Goal: Task Accomplishment & Management: Use online tool/utility

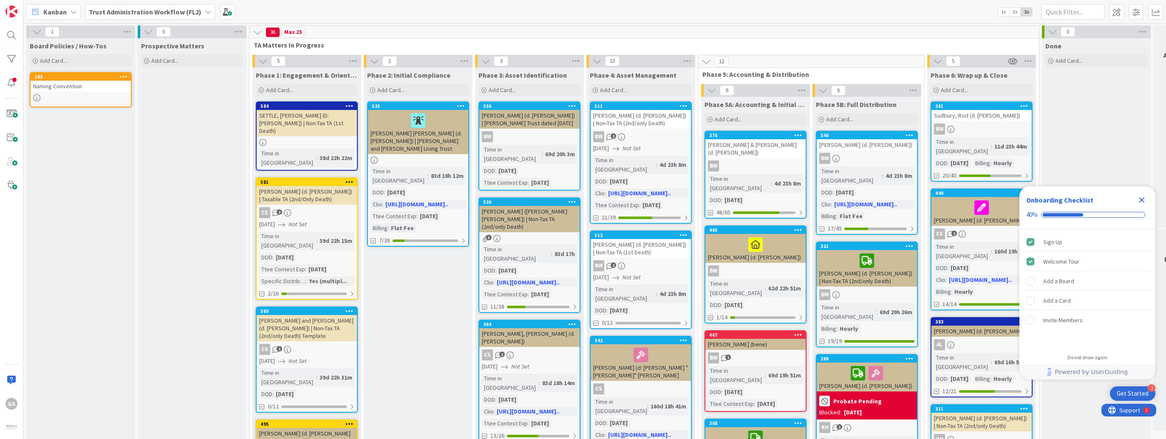
click at [205, 12] on icon at bounding box center [208, 11] width 7 height 7
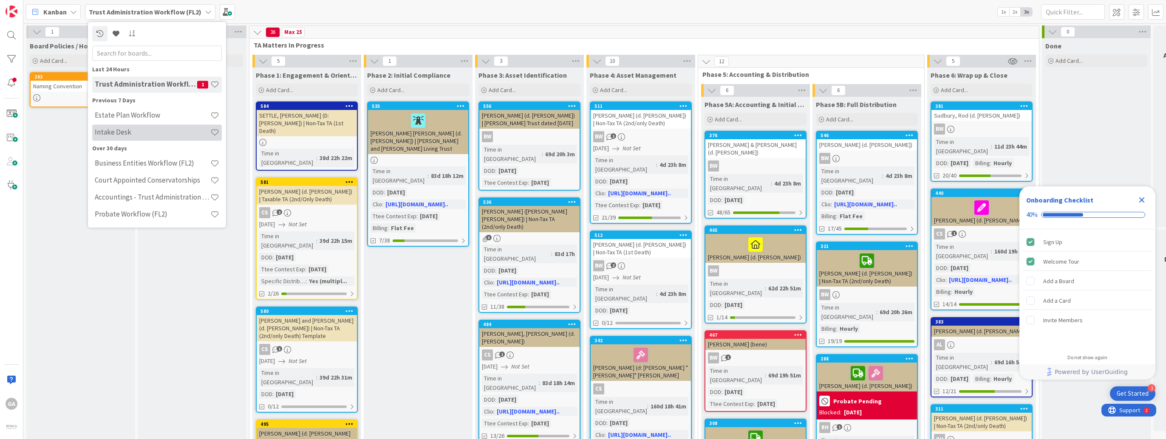
click at [109, 129] on h4 "Intake Desk" at bounding box center [153, 132] width 116 height 8
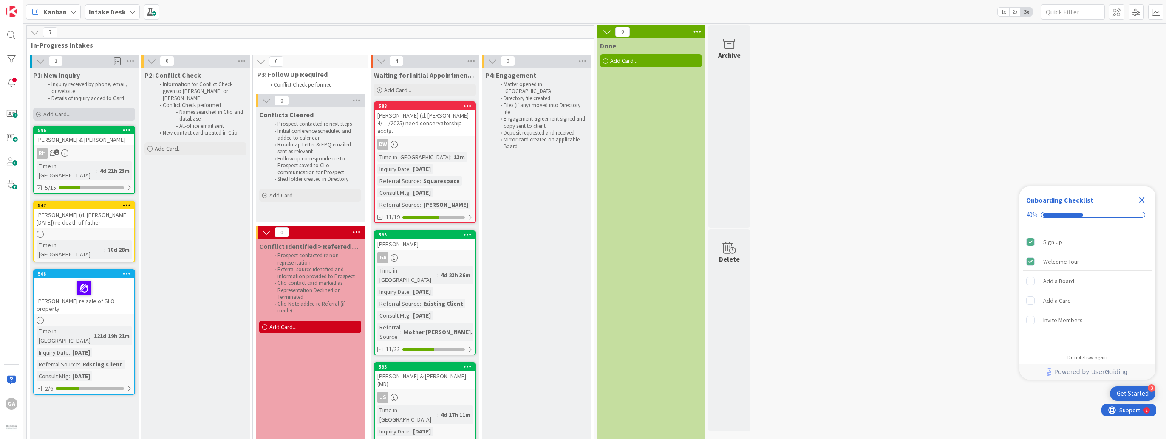
click at [70, 112] on span "Add Card..." at bounding box center [56, 114] width 27 height 8
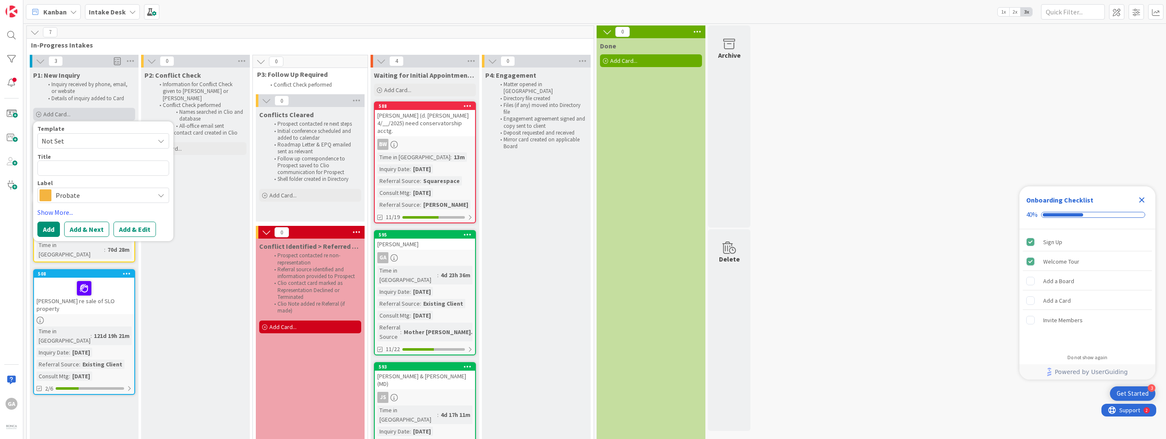
type textarea "x"
type textarea "P"
type textarea "x"
type textarea "Pi"
type textarea "x"
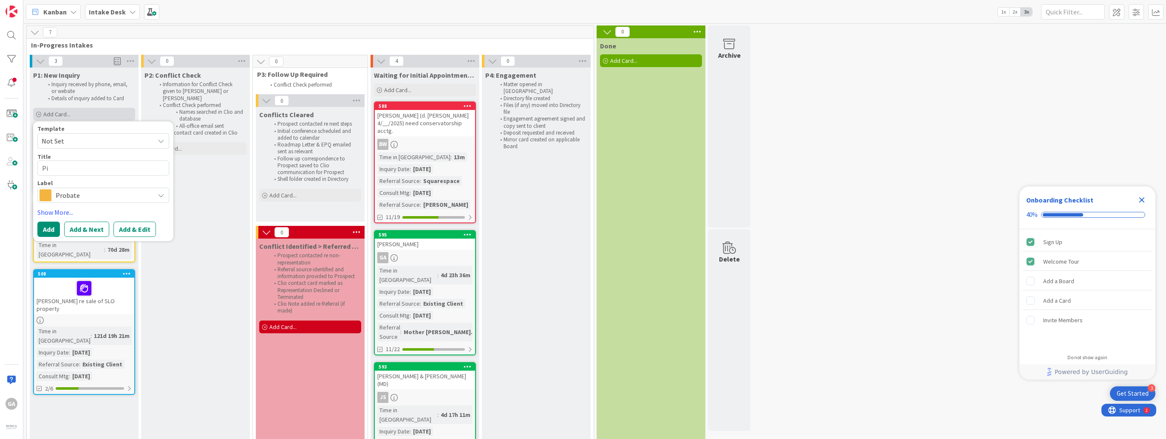
type textarea "Pin"
type textarea "x"
type textarea "Pine"
type textarea "x"
type textarea "Pineo"
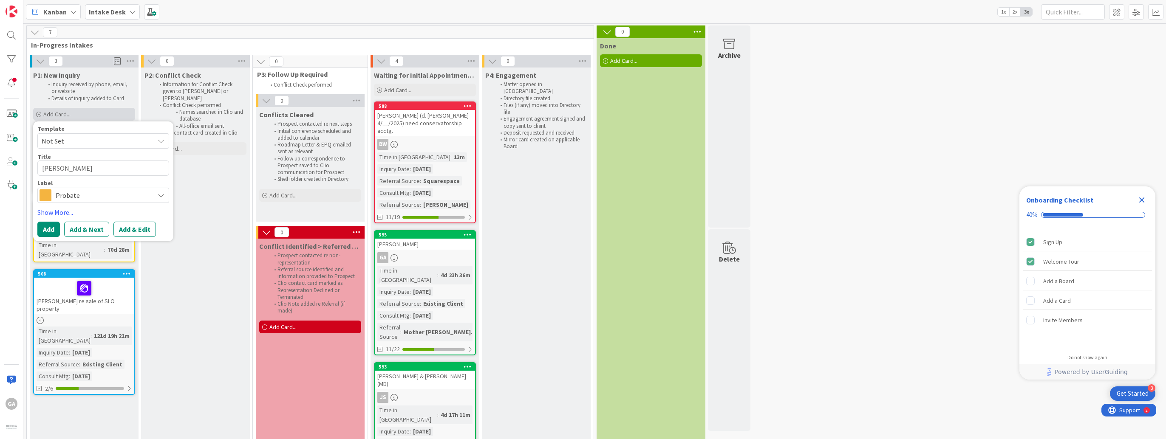
type textarea "x"
type textarea "Pineo,"
type textarea "x"
type textarea "Pineo,"
type textarea "x"
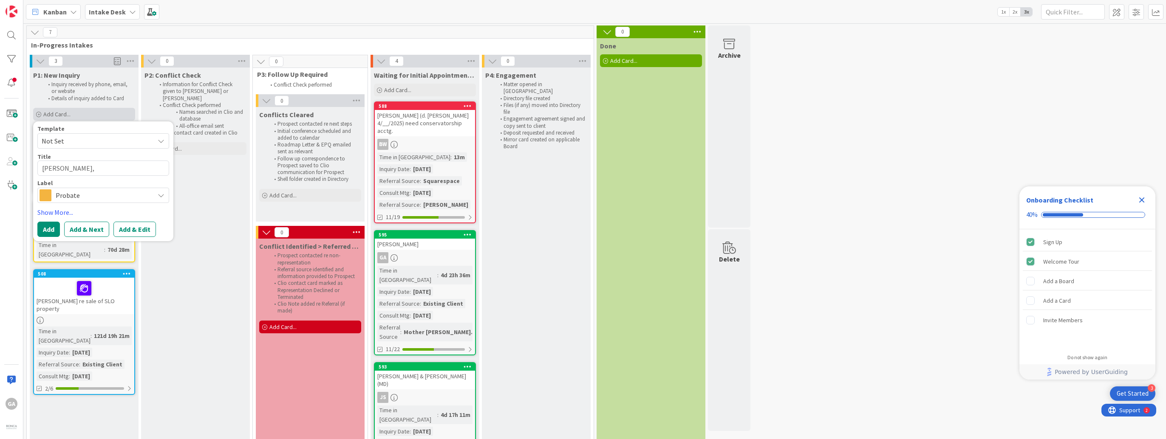
type textarea "Pineo, K"
type textarea "x"
type textarea "Pineo, Ke"
type textarea "x"
type textarea "Pineo, Ken"
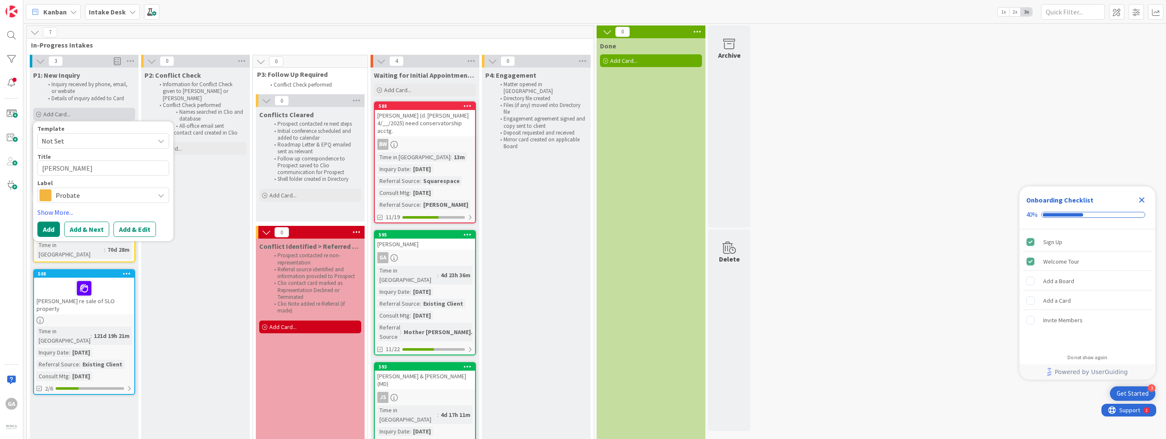
type textarea "x"
type textarea "Pineo, Kenn"
type textarea "x"
type textarea "Pineo, Kenne"
type textarea "x"
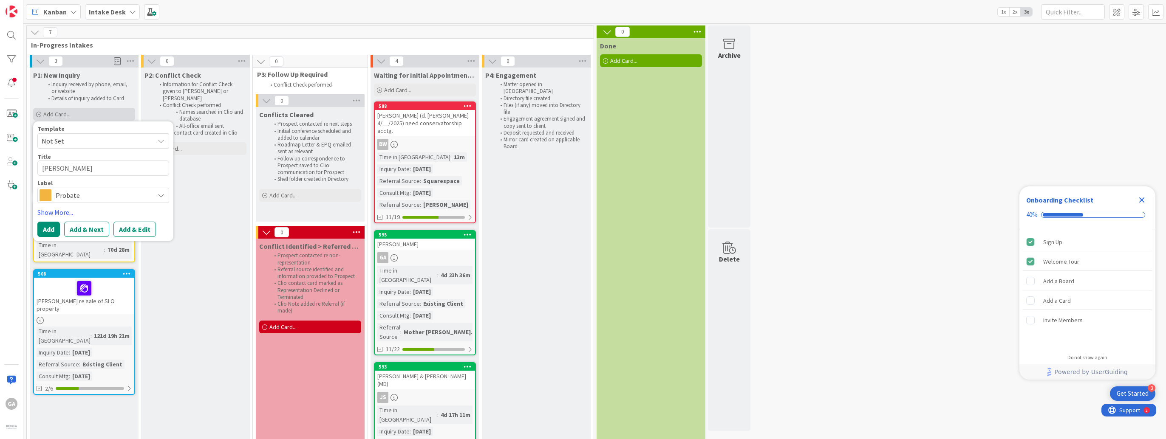
type textarea "Pineo, Kenneth"
type textarea "x"
type textarea "Pineo, Kenneth"
type textarea "x"
type textarea "Pineo, Kenneth &"
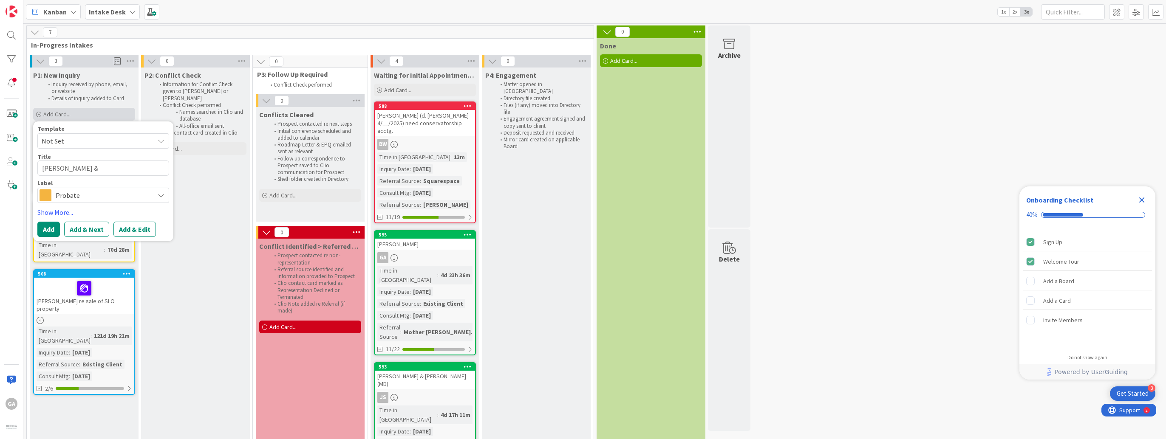
type textarea "x"
type textarea "Pineo, Kenneth &"
type textarea "x"
type textarea "Pineo, Kenneth & D"
type textarea "x"
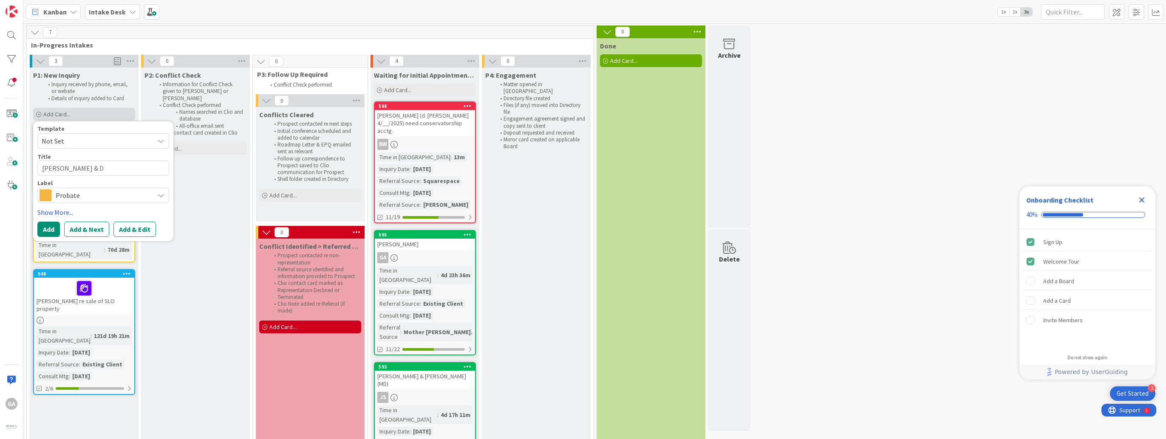
type textarea "Pineo, Kenneth & Do"
type textarea "x"
type textarea "Pineo, Kenneth & Don"
type textarea "x"
type textarea "Pineo, Kenneth & Donn"
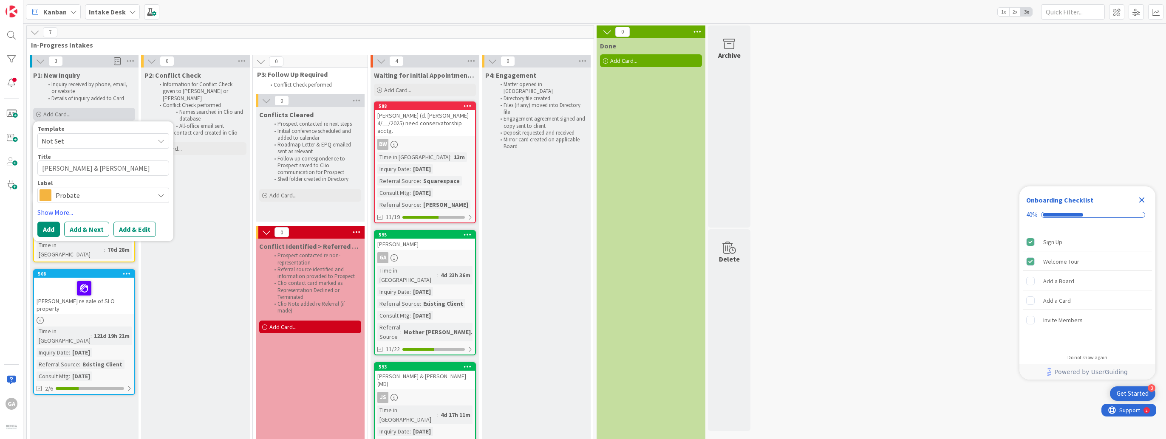
type textarea "x"
type textarea "Pineo, Kenneth & Donna"
click at [160, 197] on icon at bounding box center [161, 195] width 7 height 7
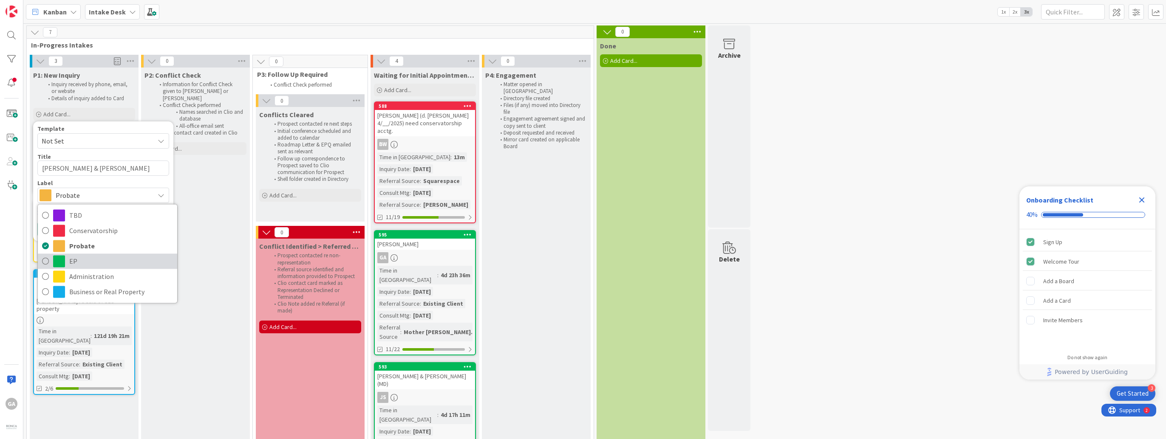
click at [82, 259] on span "EP" at bounding box center [121, 261] width 104 height 13
type textarea "x"
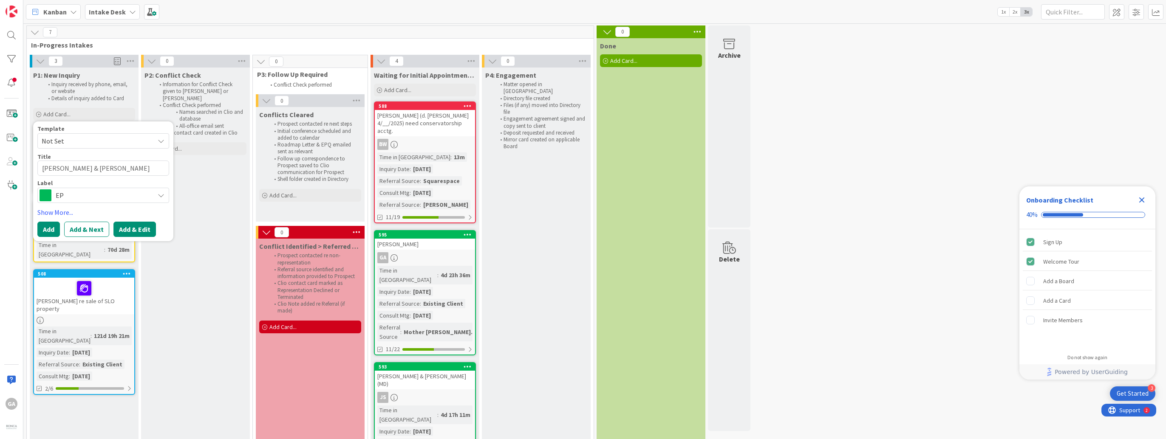
click at [138, 229] on button "Add & Edit" at bounding box center [134, 229] width 42 height 15
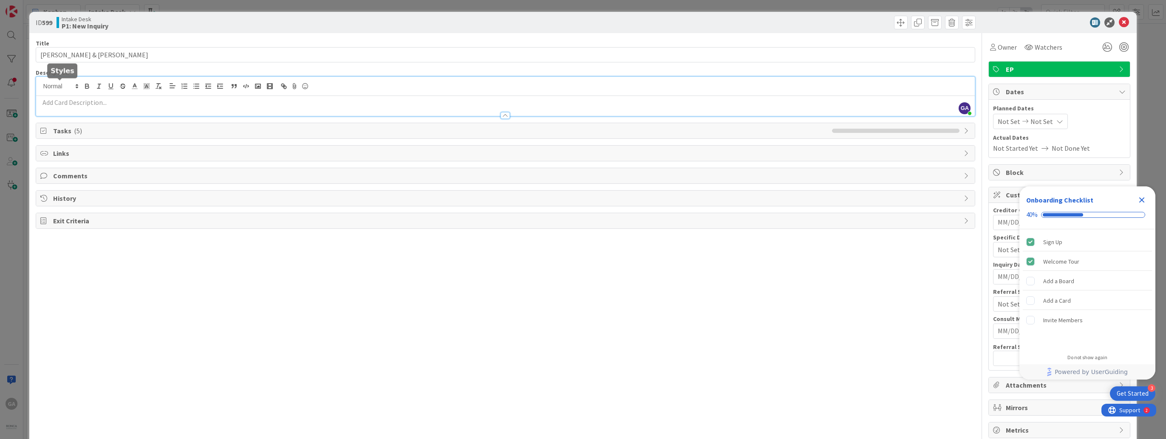
click at [57, 81] on div "GA Gina Axsom just joined" at bounding box center [505, 96] width 939 height 39
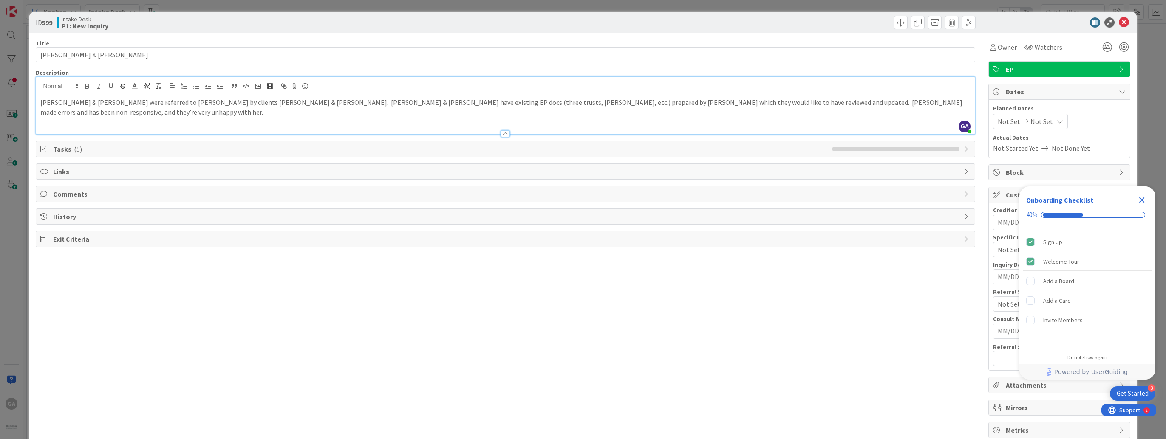
click at [1143, 199] on icon "Close Checklist" at bounding box center [1142, 201] width 6 height 6
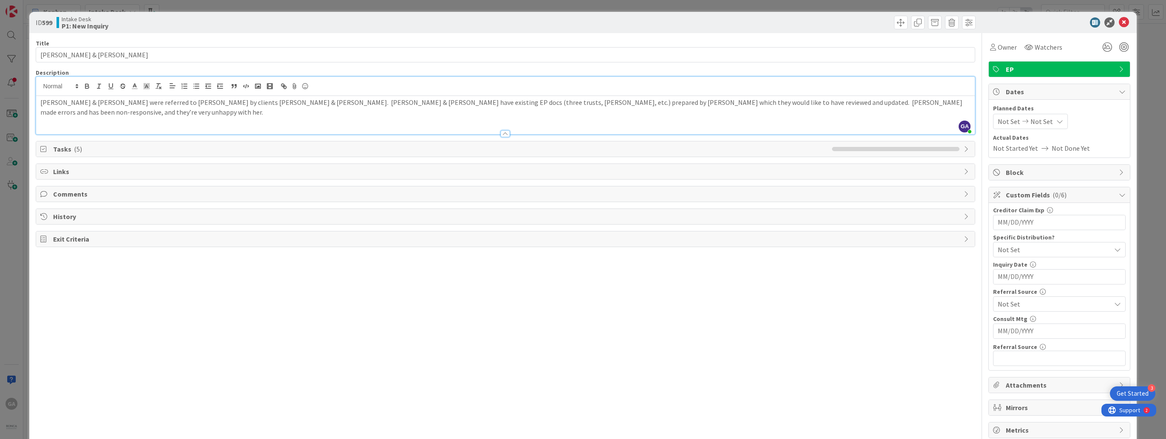
click at [994, 275] on div "Navigate forward to interact with the calendar and select a date. Press the que…" at bounding box center [1060, 277] width 132 height 14
click at [1006, 277] on input "MM/DD/YYYY" at bounding box center [1059, 277] width 123 height 14
click at [1025, 391] on td "29" at bounding box center [1028, 394] width 17 height 16
type input "09/29/2025"
click at [61, 149] on span "Tasks ( 5 )" at bounding box center [440, 149] width 775 height 10
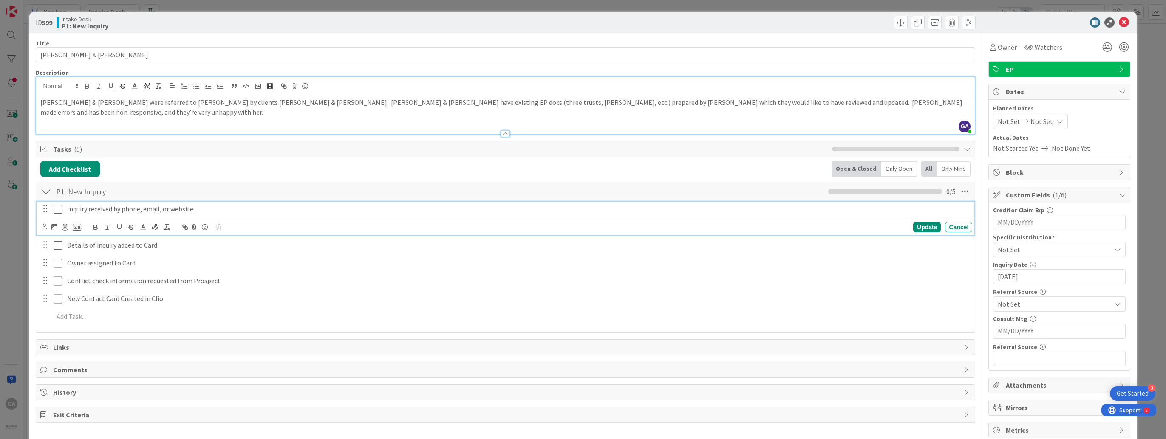
click at [58, 208] on icon at bounding box center [58, 209] width 9 height 10
click at [55, 235] on icon at bounding box center [58, 234] width 9 height 10
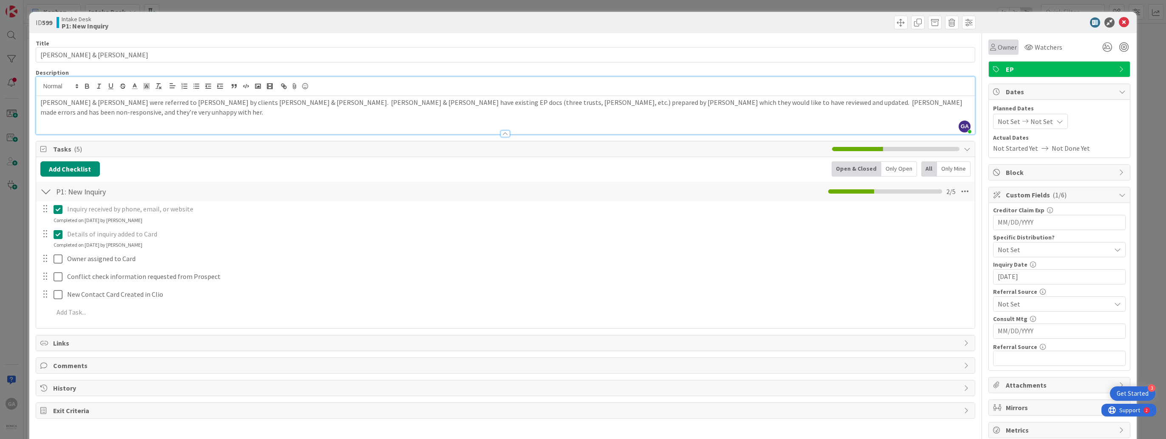
click at [1006, 48] on span "Owner" at bounding box center [1007, 47] width 19 height 10
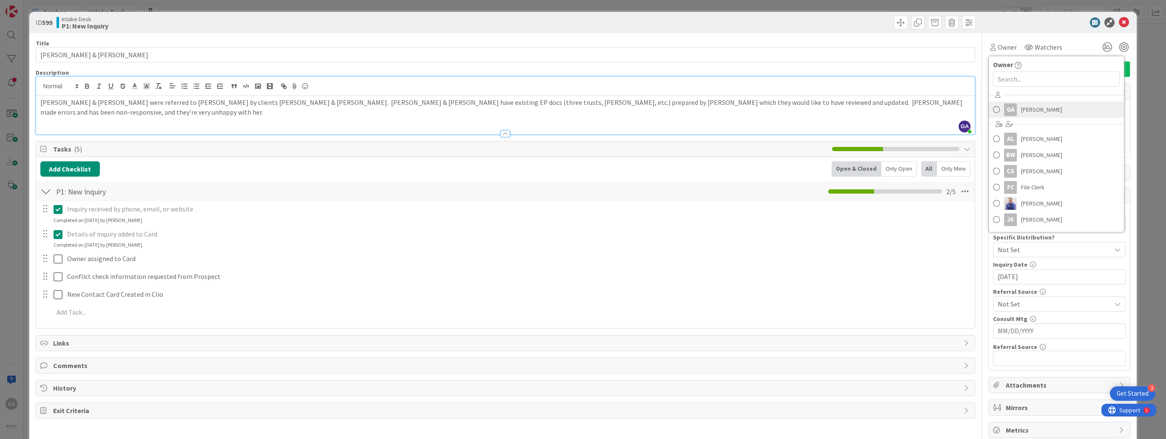
click at [1004, 111] on div "GA" at bounding box center [1010, 109] width 13 height 13
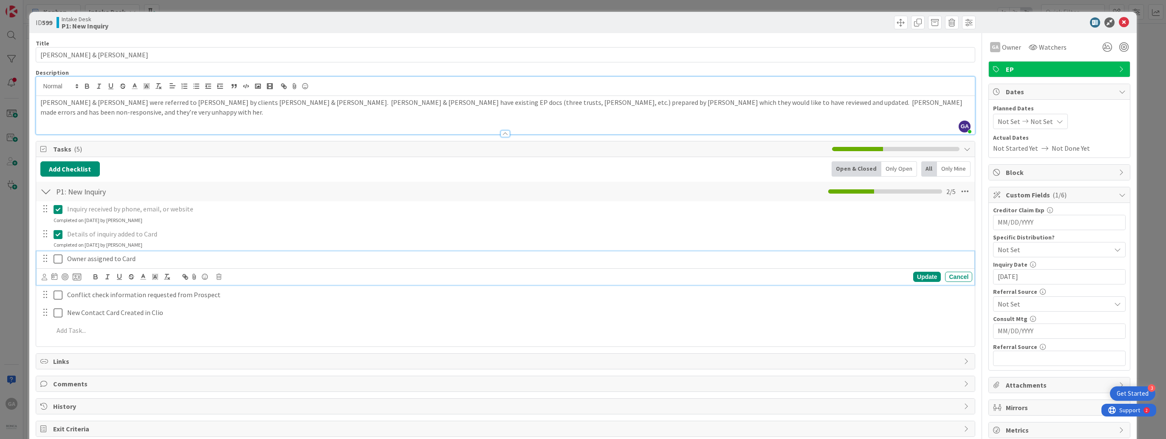
click at [63, 259] on button at bounding box center [59, 259] width 10 height 14
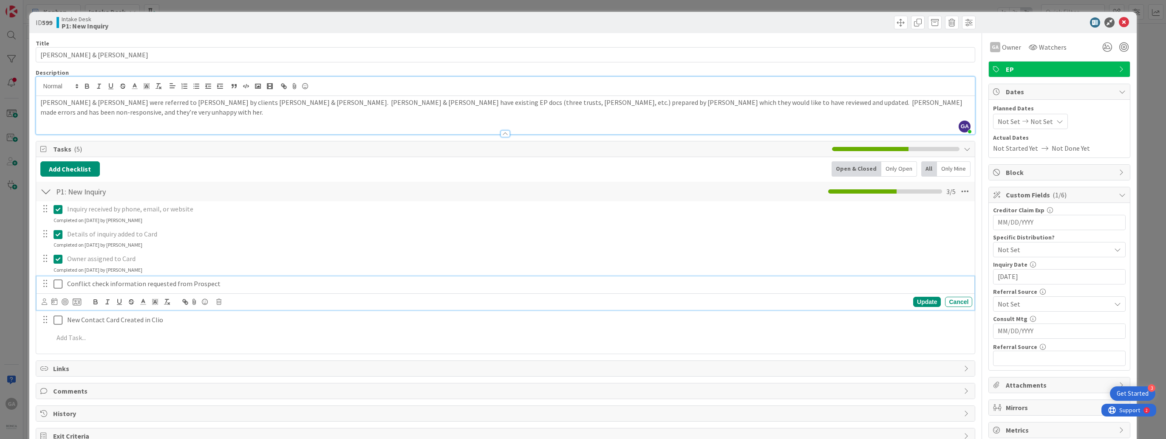
click at [59, 284] on icon at bounding box center [58, 284] width 9 height 10
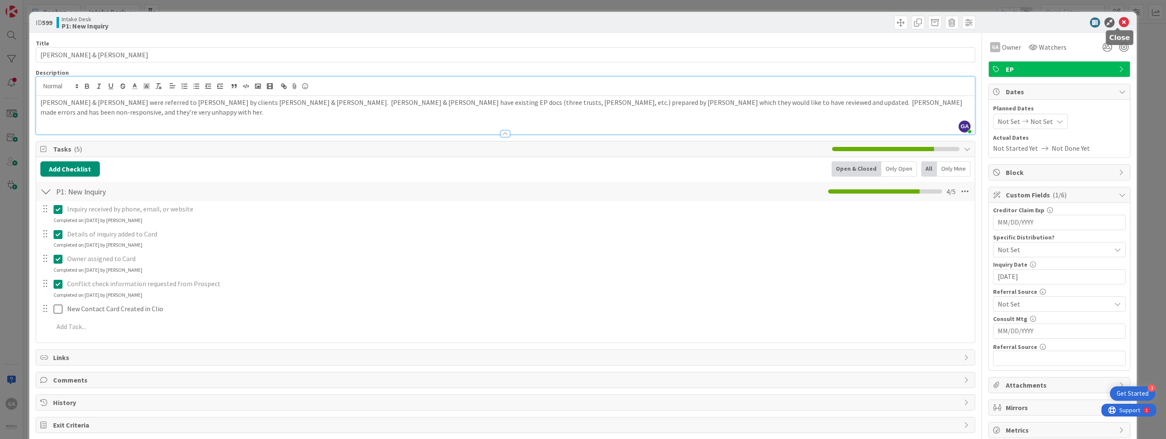
click at [1119, 22] on icon at bounding box center [1124, 22] width 10 height 10
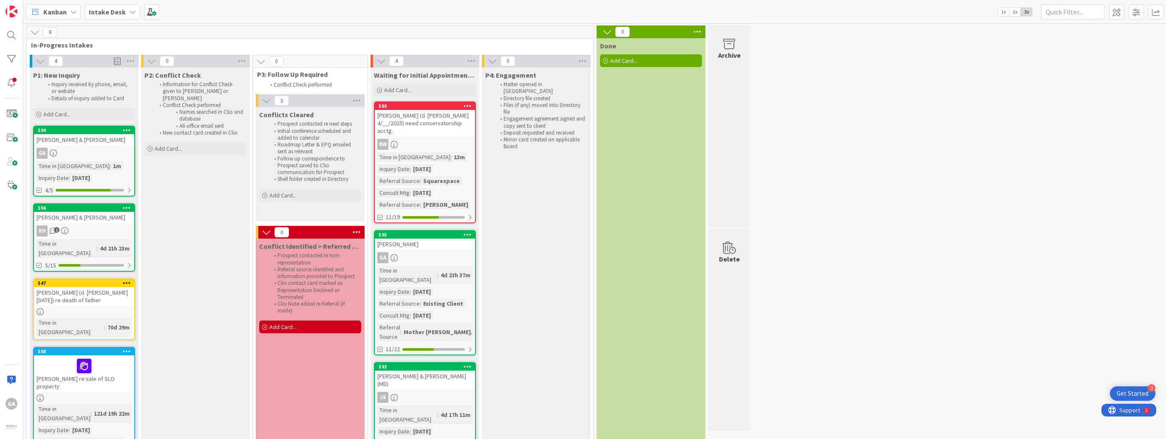
click at [81, 149] on div "GA" at bounding box center [84, 153] width 100 height 11
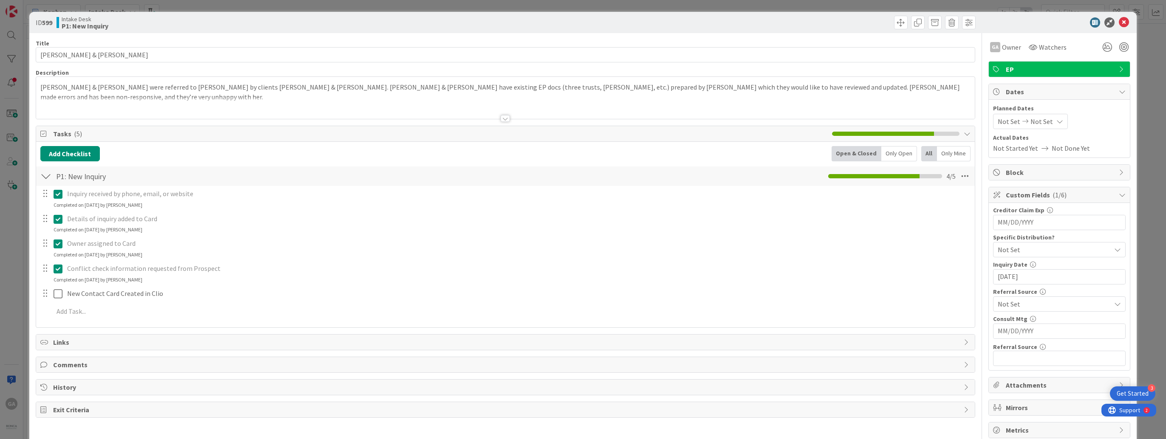
scroll to position [15, 0]
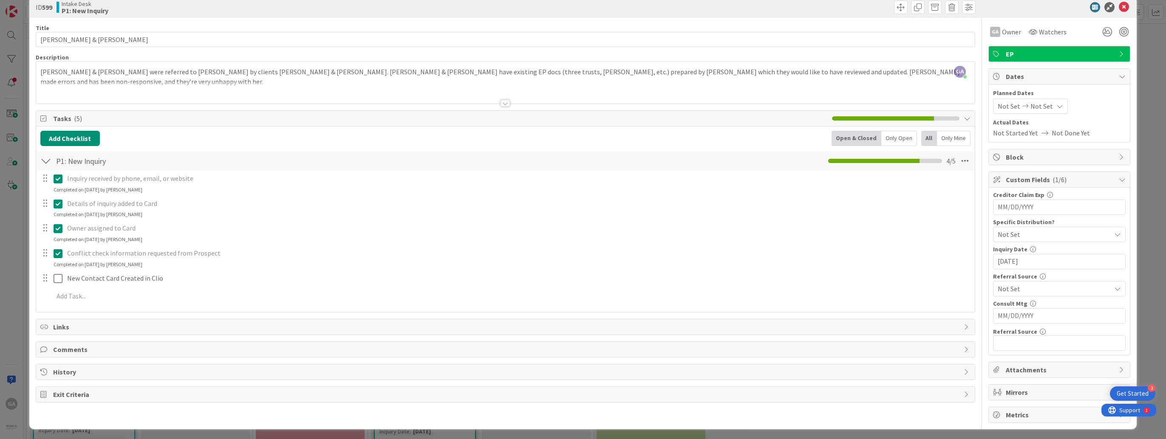
click at [1114, 288] on icon at bounding box center [1117, 289] width 7 height 7
click at [995, 368] on link "Existing Client" at bounding box center [1057, 369] width 135 height 15
click at [1131, 300] on div "ID 599 Intake Desk P1: New Inquiry Title 22 / 128 Pineo, Kenneth & Donna Descri…" at bounding box center [583, 219] width 1166 height 439
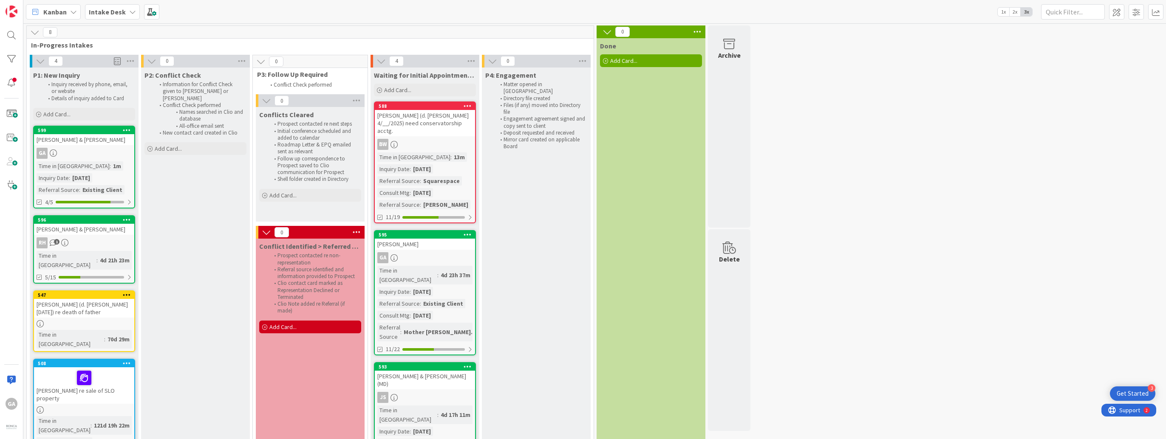
click at [105, 167] on div "Time in Column : 1m Inquiry Date : 09/29/2025 Referral Source : Existing Client" at bounding box center [84, 177] width 95 height 33
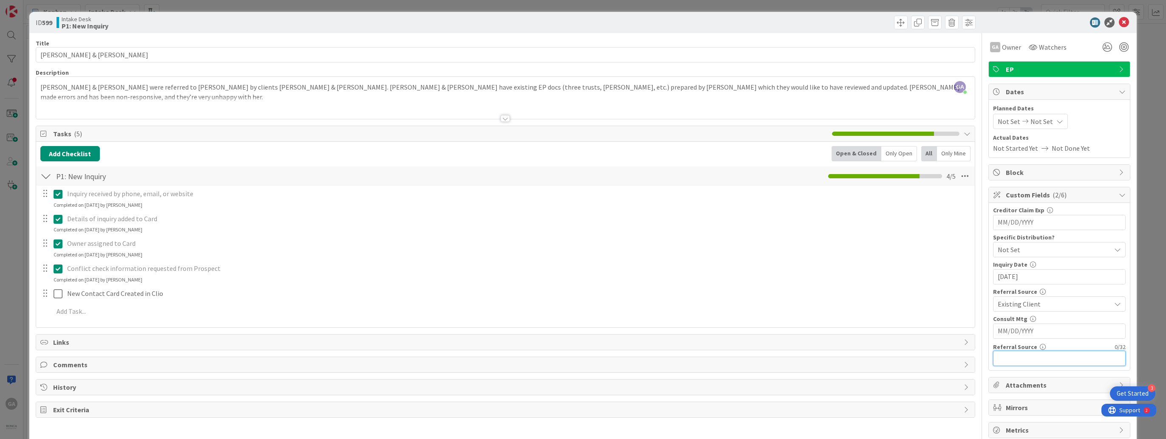
click at [999, 353] on input "text" at bounding box center [1059, 358] width 133 height 15
type input "Clients Ken & Nancy Thorne"
click at [1119, 20] on icon at bounding box center [1124, 22] width 10 height 10
